Goal: Task Accomplishment & Management: Complete application form

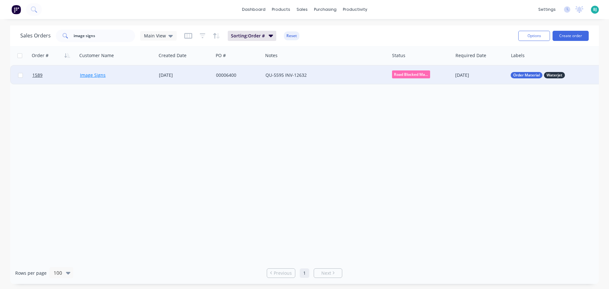
click at [95, 76] on link "Image Signs" at bounding box center [93, 75] width 26 height 6
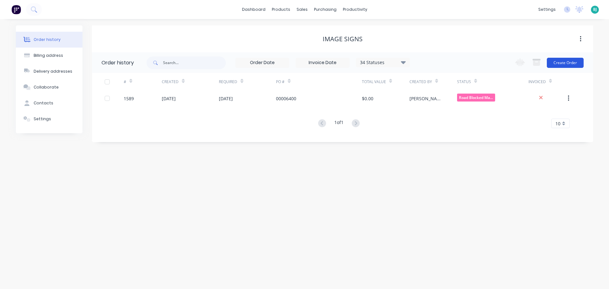
click at [575, 63] on button "Create Order" at bounding box center [565, 63] width 37 height 10
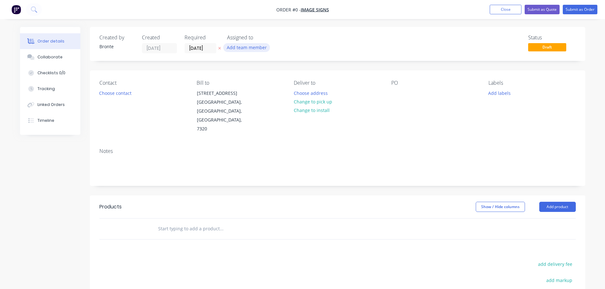
click at [240, 46] on button "Add team member" at bounding box center [246, 47] width 47 height 9
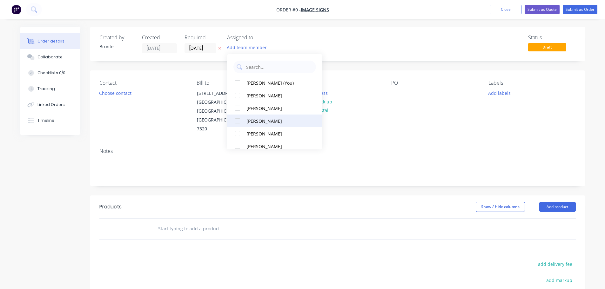
click at [239, 122] on div at bounding box center [237, 121] width 13 height 13
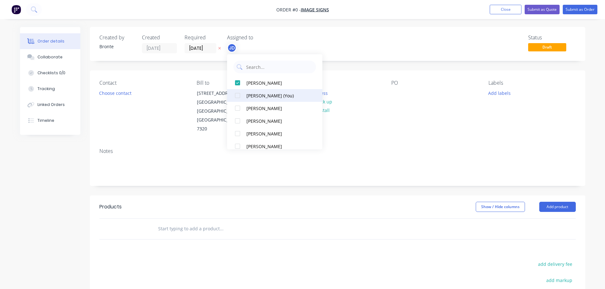
click at [239, 95] on div at bounding box center [237, 95] width 13 height 13
click at [368, 43] on div "Order details Collaborate Checklists 0/0 Tracking Linked Orders Timeline Order …" at bounding box center [303, 214] width 578 height 375
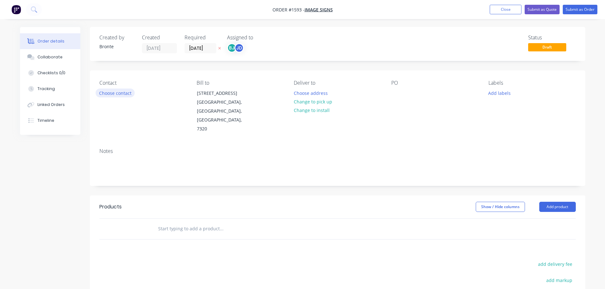
click at [128, 94] on button "Choose contact" at bounding box center [115, 93] width 39 height 9
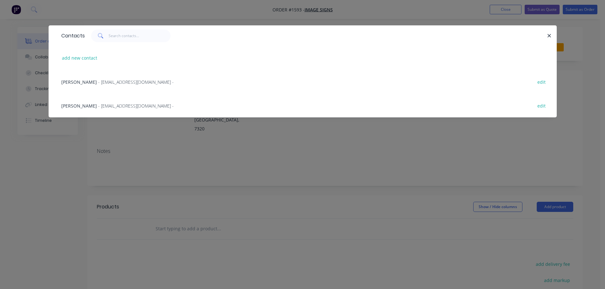
drag, startPoint x: 114, startPoint y: 106, endPoint x: 222, endPoint y: 127, distance: 109.9
click at [114, 106] on span "- [EMAIL_ADDRESS][DOMAIN_NAME] -" at bounding box center [136, 106] width 76 height 6
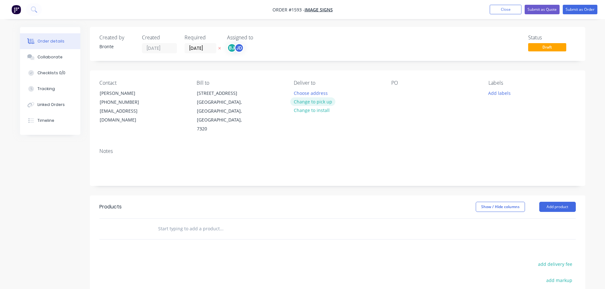
click at [322, 102] on button "Change to pick up" at bounding box center [312, 101] width 45 height 9
click at [393, 93] on div at bounding box center [396, 93] width 10 height 9
click at [478, 99] on div "PO" at bounding box center [434, 107] width 87 height 54
click at [398, 93] on div at bounding box center [396, 93] width 10 height 9
click at [504, 91] on button "Add labels" at bounding box center [499, 93] width 29 height 9
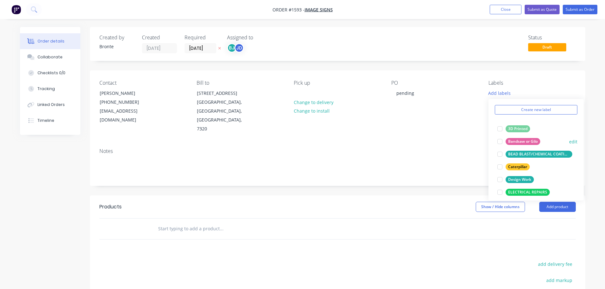
scroll to position [32, 0]
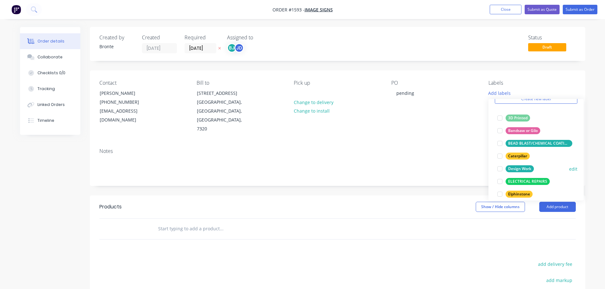
click at [501, 169] on div at bounding box center [499, 169] width 13 height 13
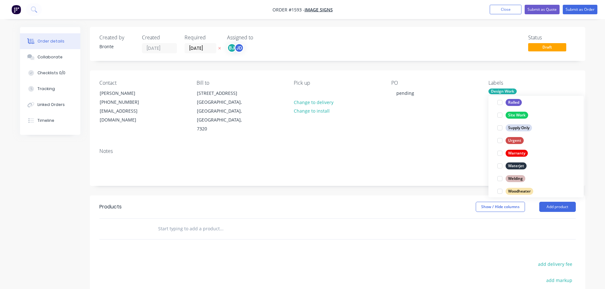
scroll to position [305, 0]
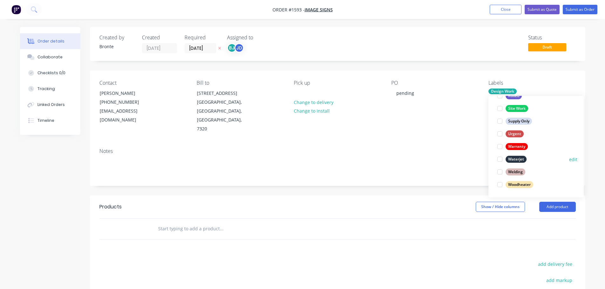
click at [501, 159] on div at bounding box center [499, 159] width 13 height 13
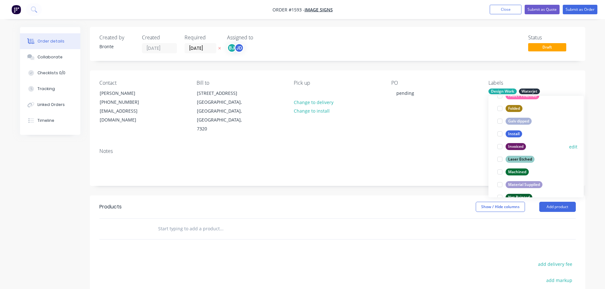
scroll to position [159, 0]
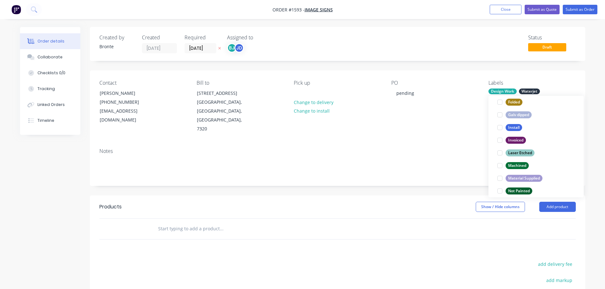
click at [597, 153] on div "Order details Collaborate Checklists 0/0 Tracking Linked Orders Timeline Order …" at bounding box center [302, 201] width 605 height 402
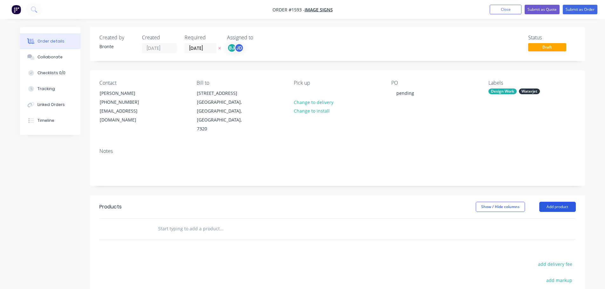
click at [566, 202] on button "Add product" at bounding box center [557, 207] width 37 height 10
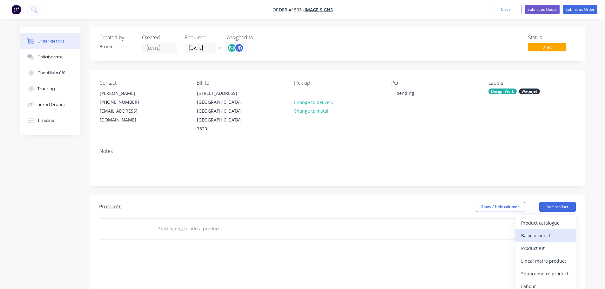
click at [556, 231] on div "Basic product" at bounding box center [545, 235] width 49 height 9
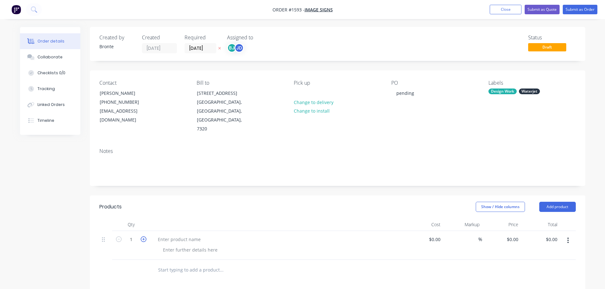
click at [142, 236] on icon "button" at bounding box center [144, 239] width 6 height 6
type input "2"
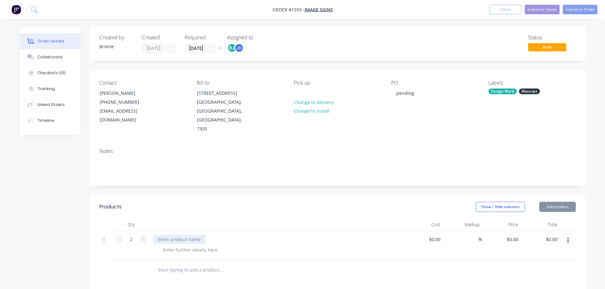
click at [187, 235] on div at bounding box center [179, 239] width 53 height 9
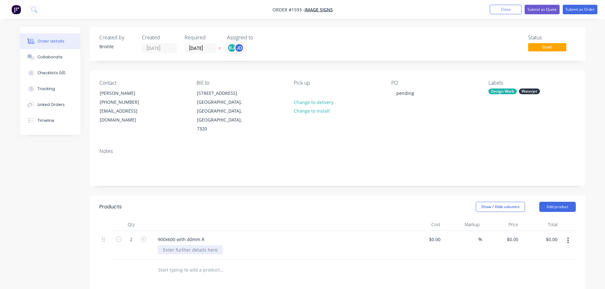
click at [194, 245] on div at bounding box center [190, 249] width 65 height 9
click at [234, 202] on div "Show / Hide columns Add product" at bounding box center [387, 207] width 375 height 10
click at [583, 11] on button "Submit as Order" at bounding box center [579, 10] width 35 height 10
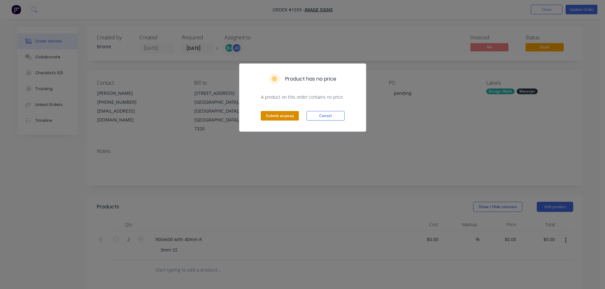
click at [285, 117] on button "Submit anyway" at bounding box center [280, 116] width 38 height 10
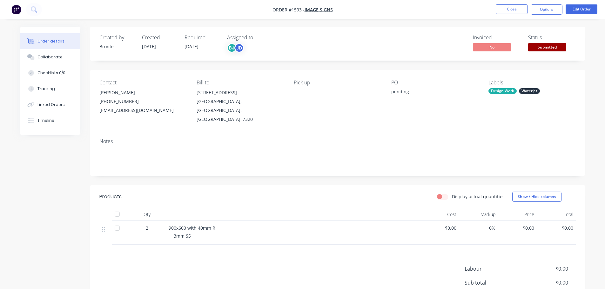
click at [548, 46] on span "Submitted" at bounding box center [547, 47] width 38 height 8
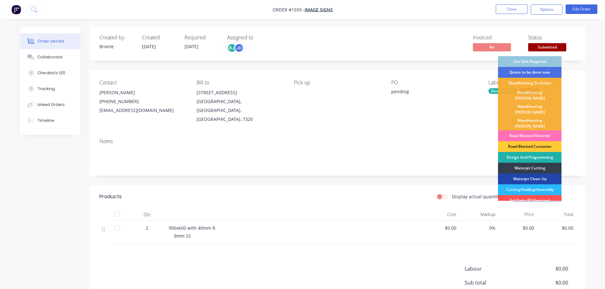
click at [540, 152] on div "Design And Programming" at bounding box center [529, 157] width 63 height 11
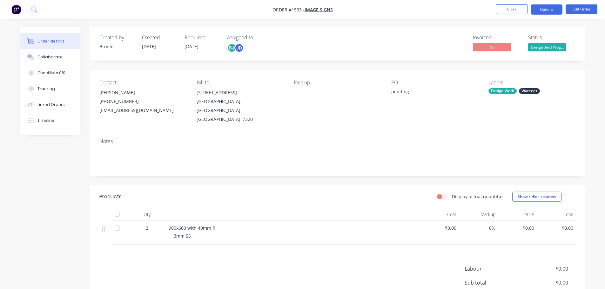
click at [556, 6] on button "Options" at bounding box center [546, 9] width 32 height 10
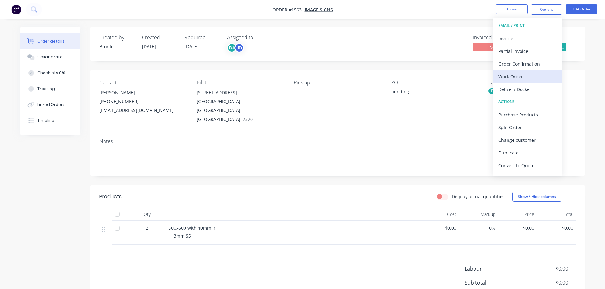
click at [521, 79] on div "Work Order" at bounding box center [527, 76] width 58 height 9
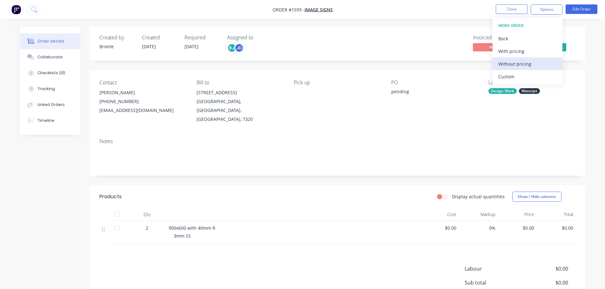
click at [528, 65] on div "Without pricing" at bounding box center [527, 63] width 58 height 9
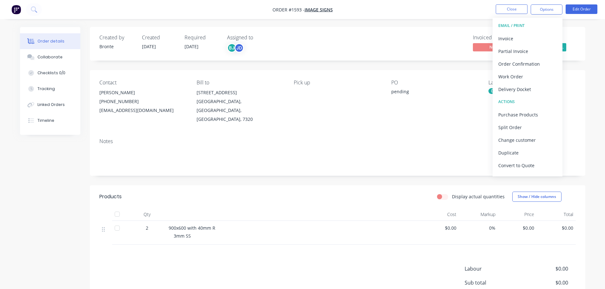
click at [424, 28] on div "Created by Bronte Created [DATE] Required [DATE] Assigned to BJ JD Invoiced No …" at bounding box center [337, 44] width 495 height 34
